Goal: Transaction & Acquisition: Download file/media

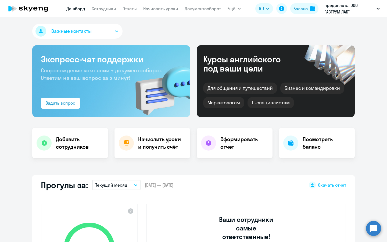
select select "30"
click at [196, 8] on link "Документооборот" at bounding box center [203, 8] width 36 height 5
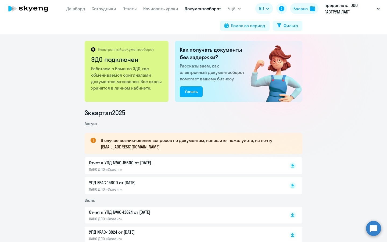
scroll to position [38, 0]
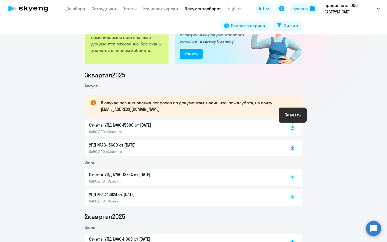
click at [295, 129] on rect at bounding box center [292, 128] width 6 height 6
click at [294, 148] on rect at bounding box center [292, 148] width 6 height 6
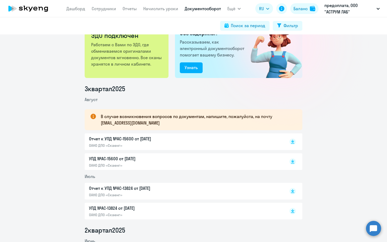
scroll to position [43, 0]
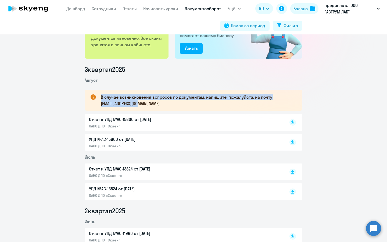
drag, startPoint x: 144, startPoint y: 105, endPoint x: 92, endPoint y: 90, distance: 54.0
click at [92, 90] on div "В случае возникновения вопросов по документам, напишите, пожалуйста, на почту […" at bounding box center [194, 100] width 218 height 21
copy p "В случае возникновения вопросов по документам, напишите, пожалуйста, на почту […"
